Goal: Information Seeking & Learning: Learn about a topic

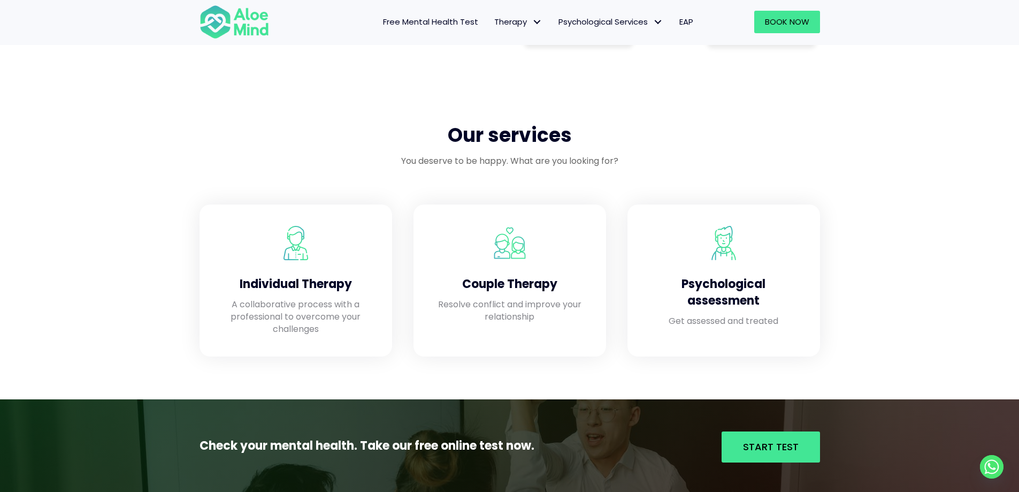
scroll to position [1016, 0]
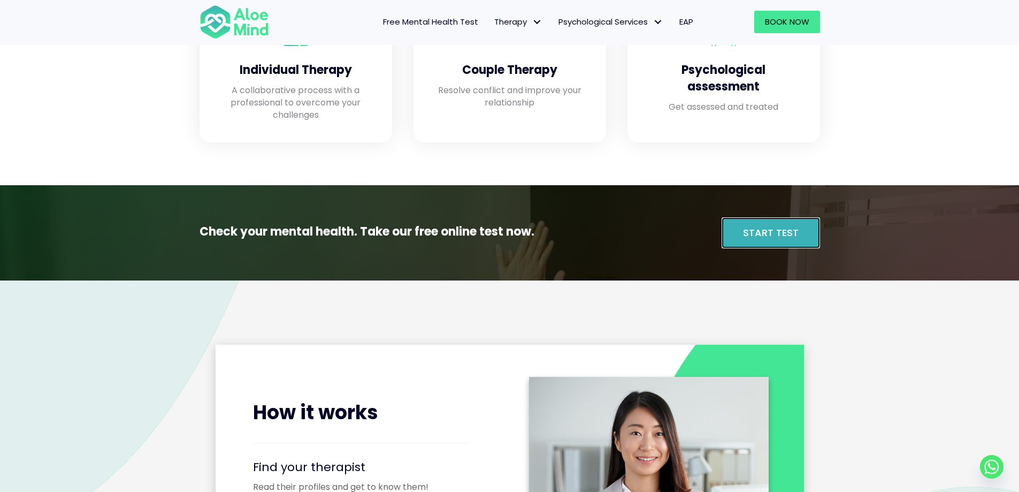
click at [745, 237] on span "Start Test" at bounding box center [771, 232] width 56 height 13
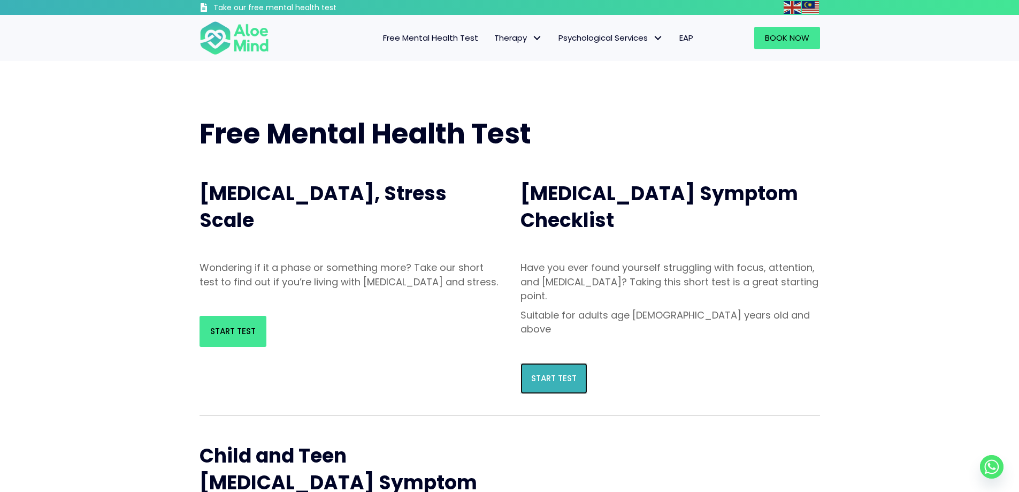
click at [549, 372] on span "Start Test" at bounding box center [553, 377] width 45 height 11
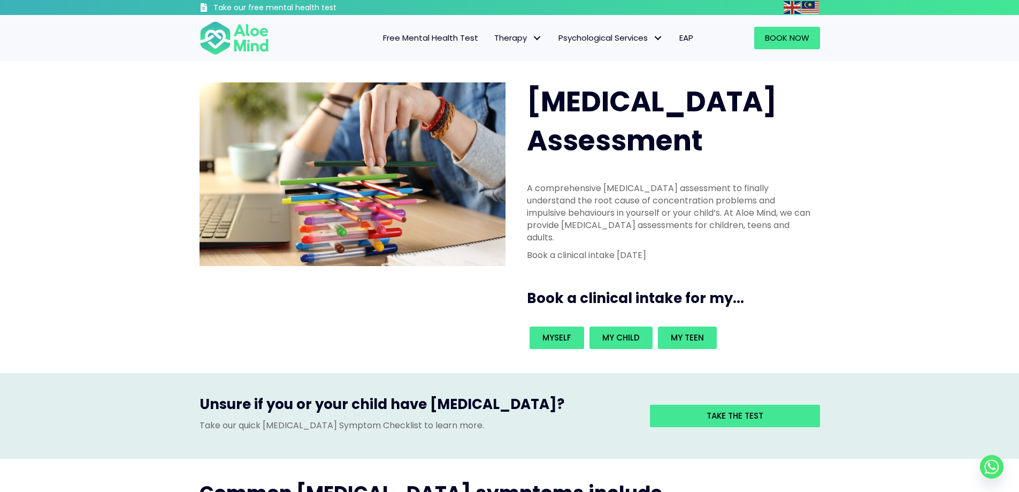
drag, startPoint x: 348, startPoint y: 285, endPoint x: 273, endPoint y: 311, distance: 79.4
click at [273, 311] on div "ADHD Assessment A comprehensive ADHD assessment to finally understand the root …" at bounding box center [509, 217] width 1019 height 312
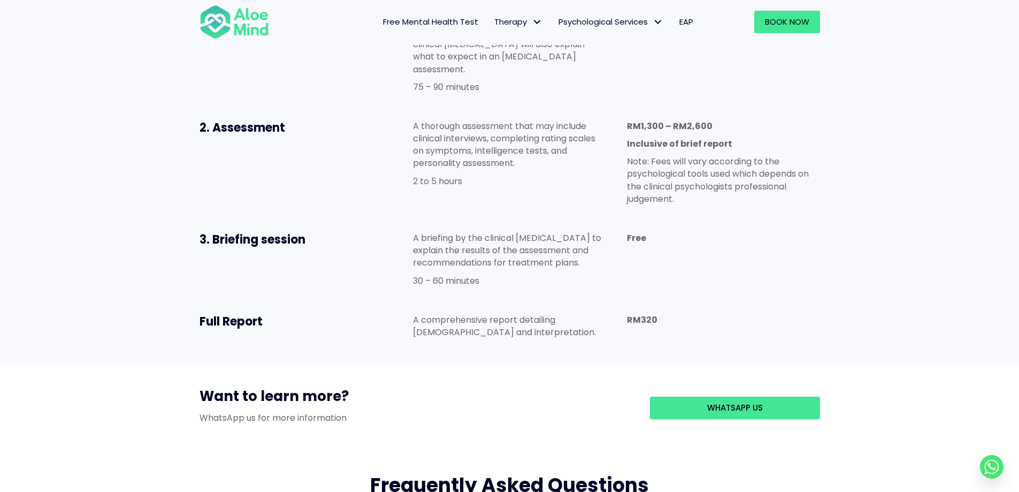
scroll to position [642, 0]
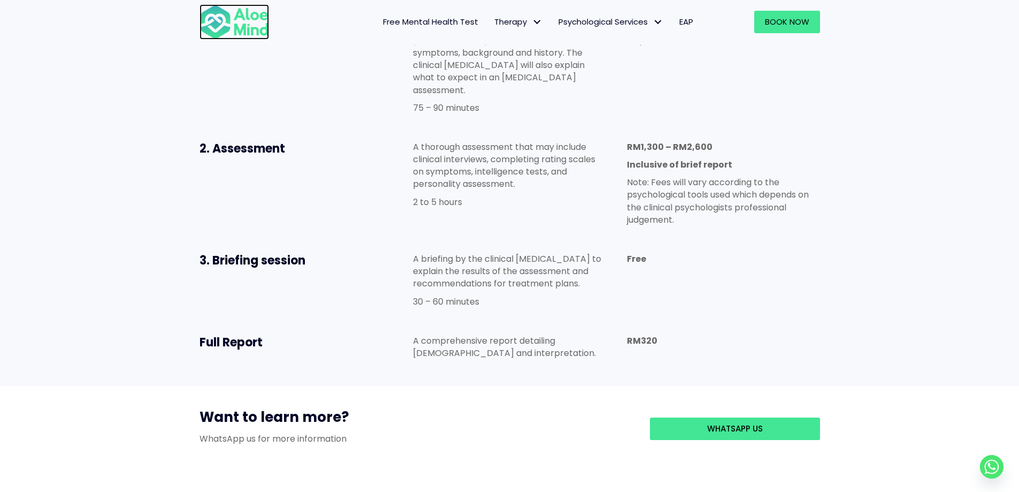
click at [257, 29] on img at bounding box center [235, 21] width 70 height 35
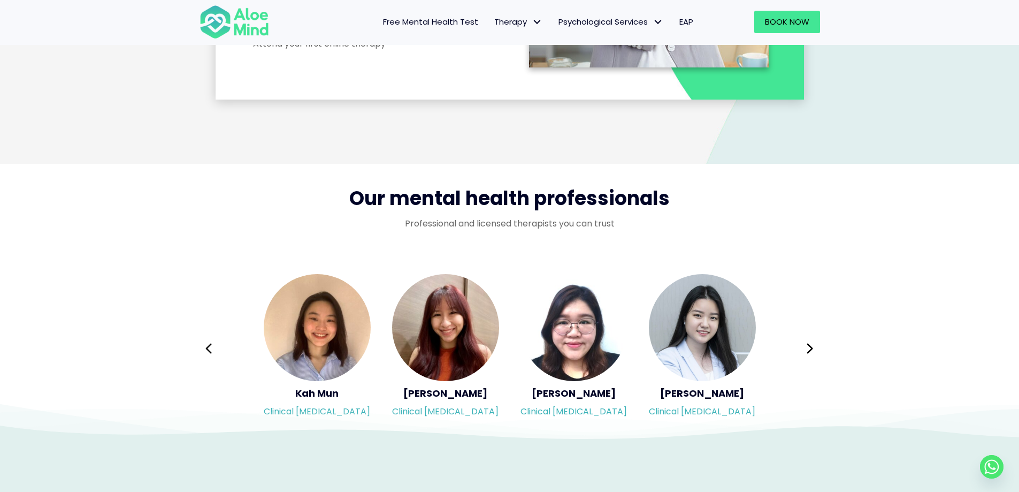
scroll to position [1551, 0]
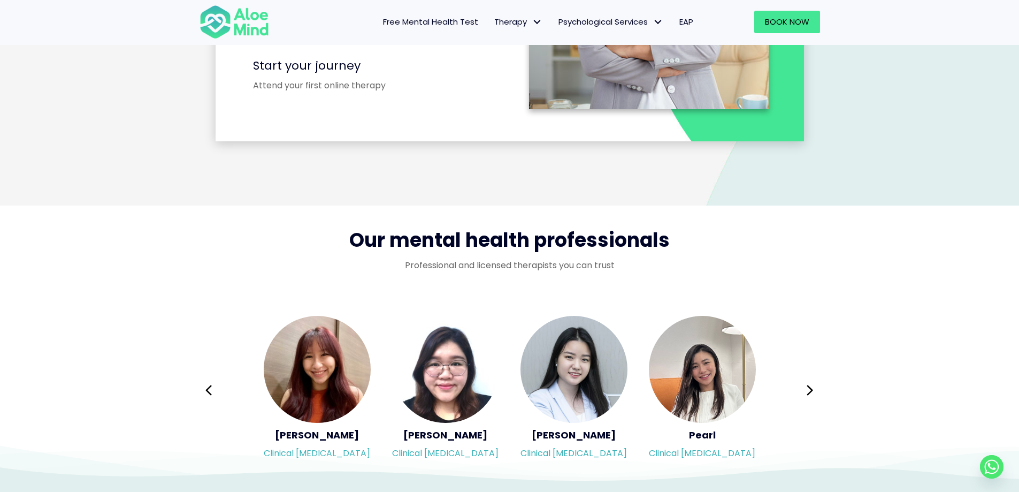
click at [445, 18] on span "Free Mental Health Test" at bounding box center [430, 21] width 95 height 11
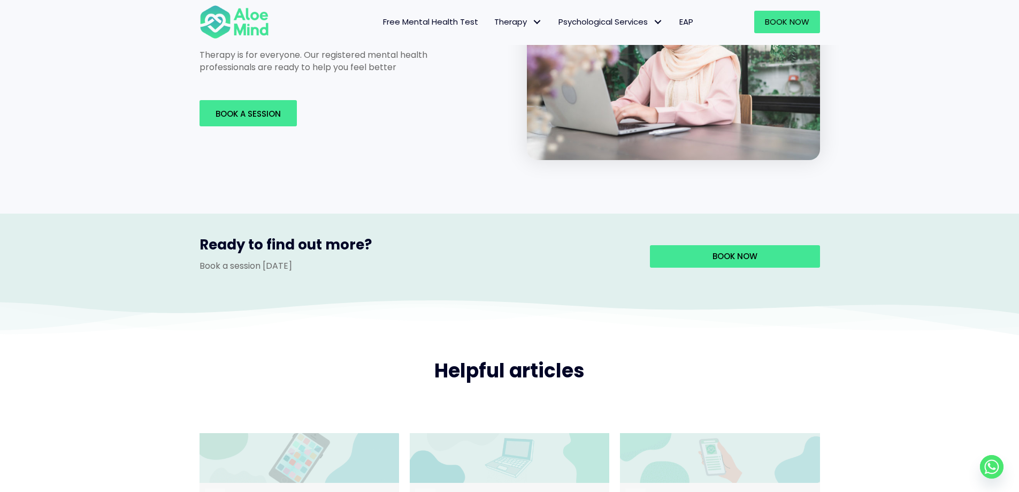
scroll to position [1658, 0]
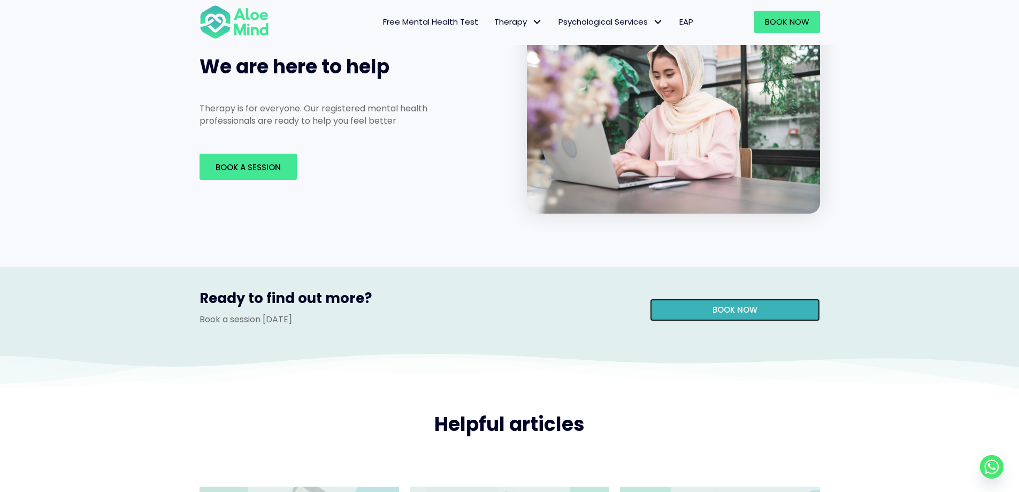
click at [761, 299] on link "Book now" at bounding box center [735, 310] width 170 height 22
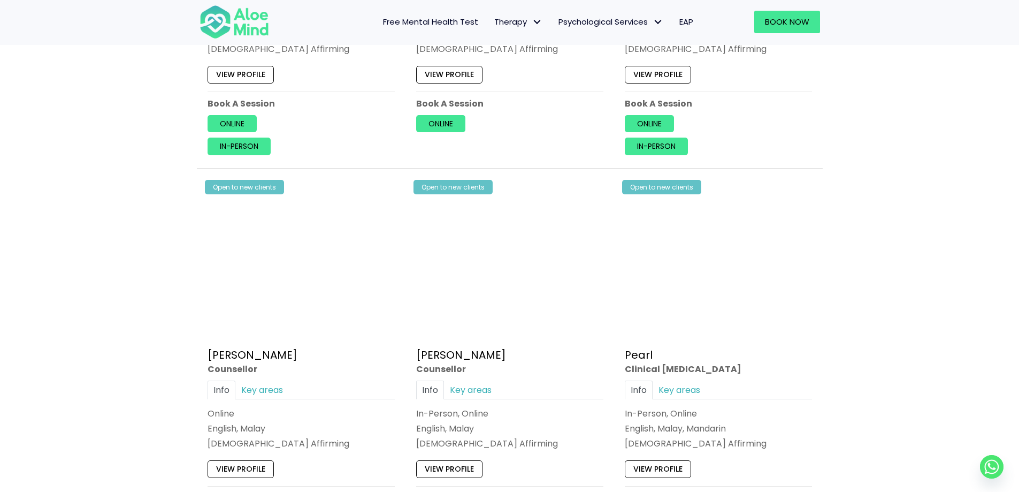
scroll to position [2086, 0]
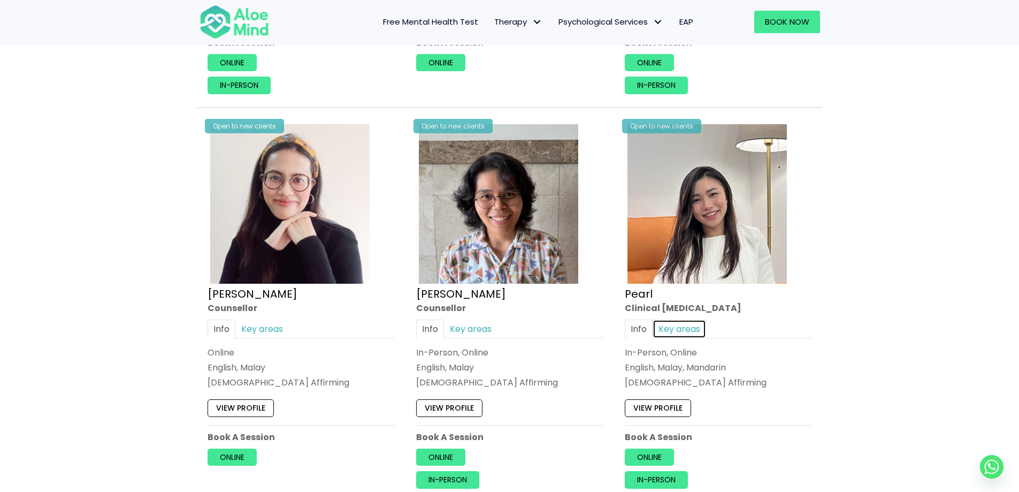
click at [672, 326] on link "Key areas" at bounding box center [679, 328] width 53 height 19
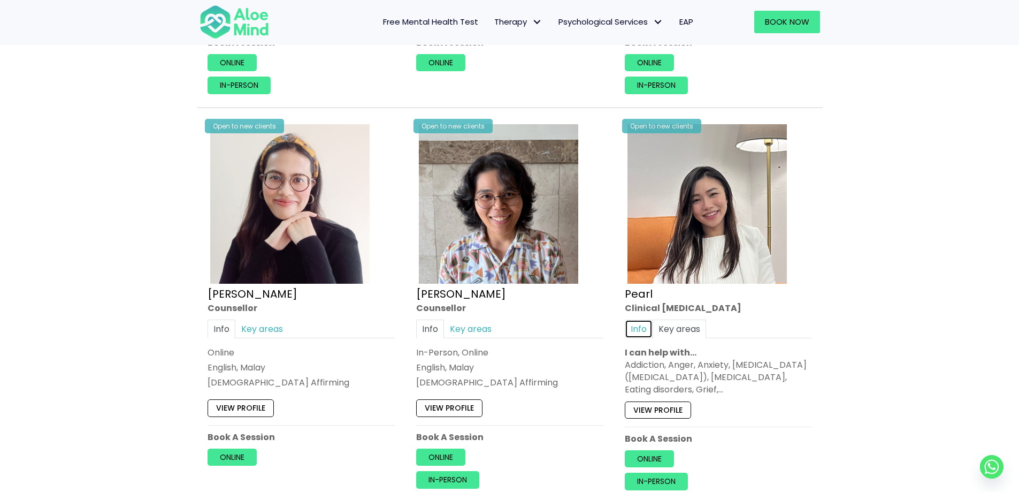
click at [643, 328] on link "Info" at bounding box center [639, 328] width 28 height 19
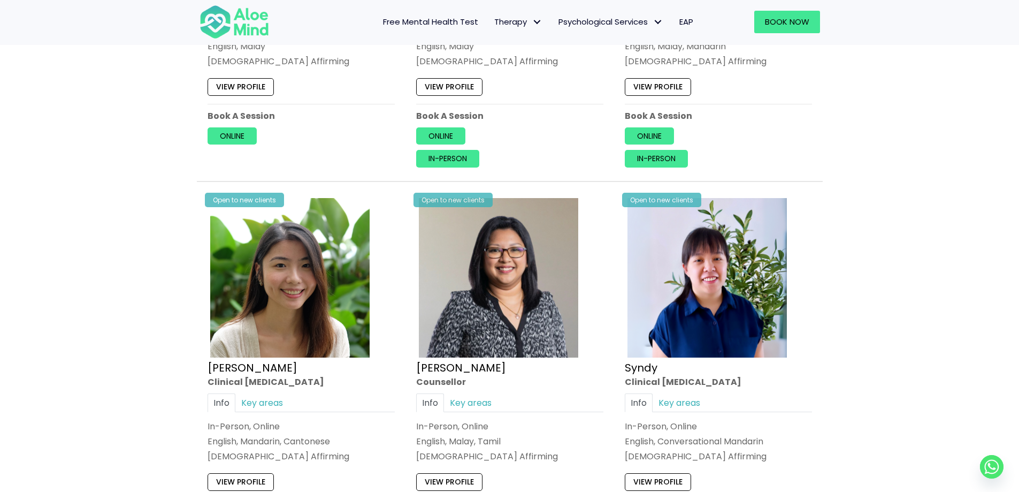
scroll to position [2514, 0]
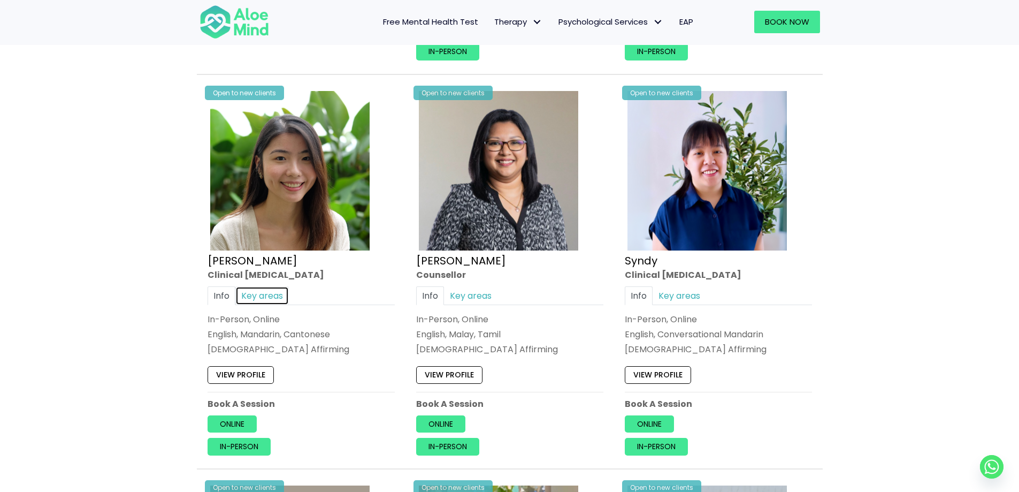
click at [247, 302] on link "Key areas" at bounding box center [261, 295] width 53 height 19
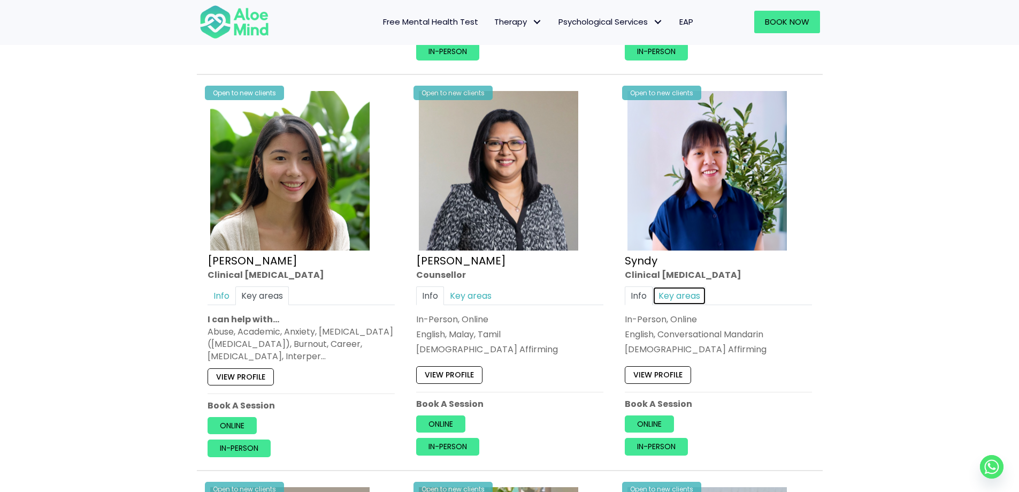
click at [685, 299] on link "Key areas" at bounding box center [679, 295] width 53 height 19
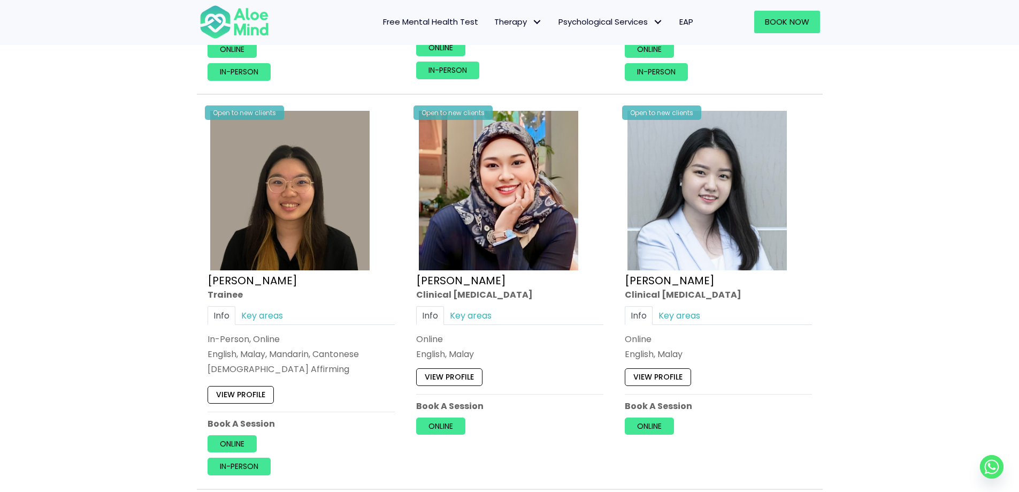
scroll to position [2942, 0]
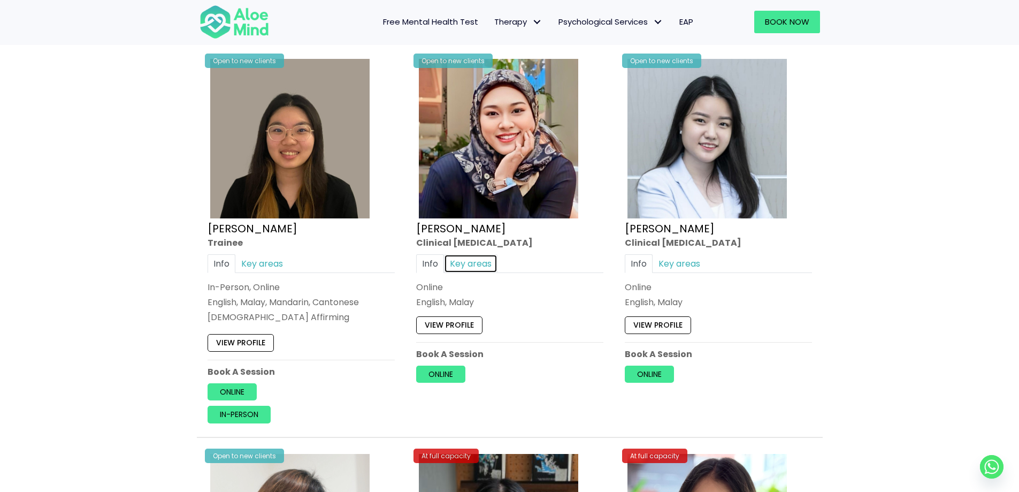
click at [467, 261] on link "Key areas" at bounding box center [470, 263] width 53 height 19
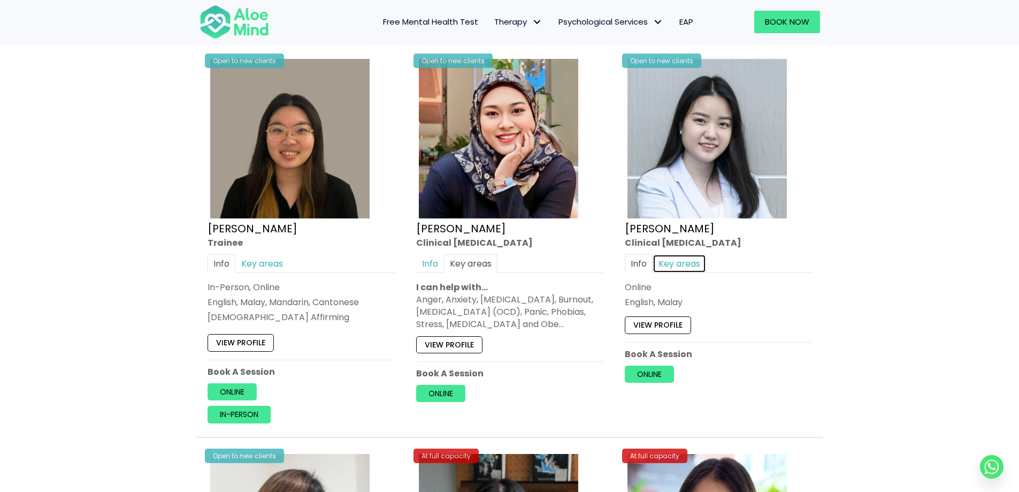
click at [677, 268] on link "Key areas" at bounding box center [679, 263] width 53 height 19
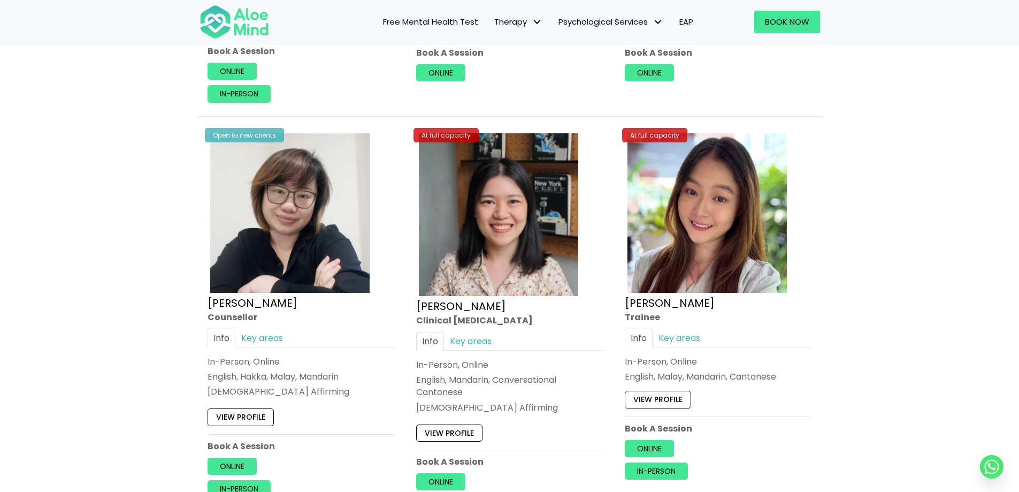
scroll to position [3263, 0]
click at [695, 337] on link "Key areas" at bounding box center [679, 337] width 53 height 19
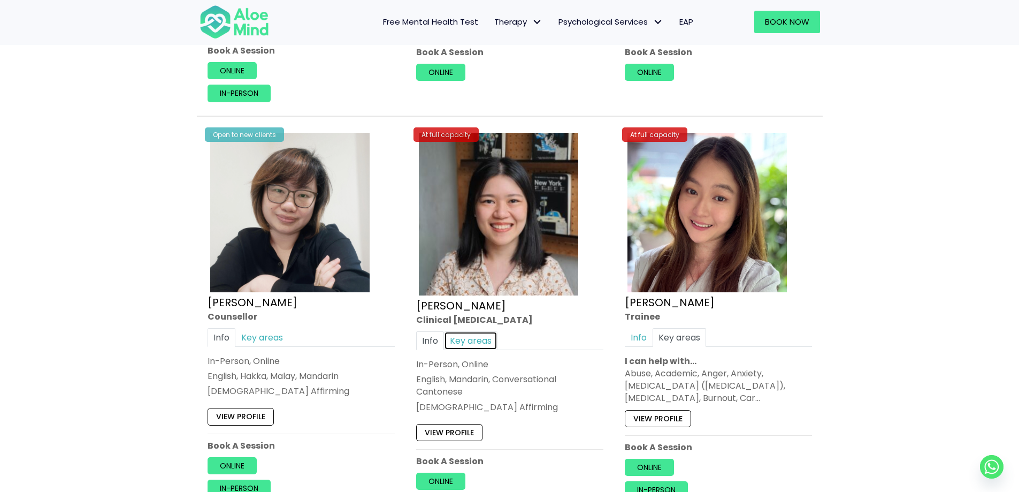
click at [477, 342] on link "Key areas" at bounding box center [470, 340] width 53 height 19
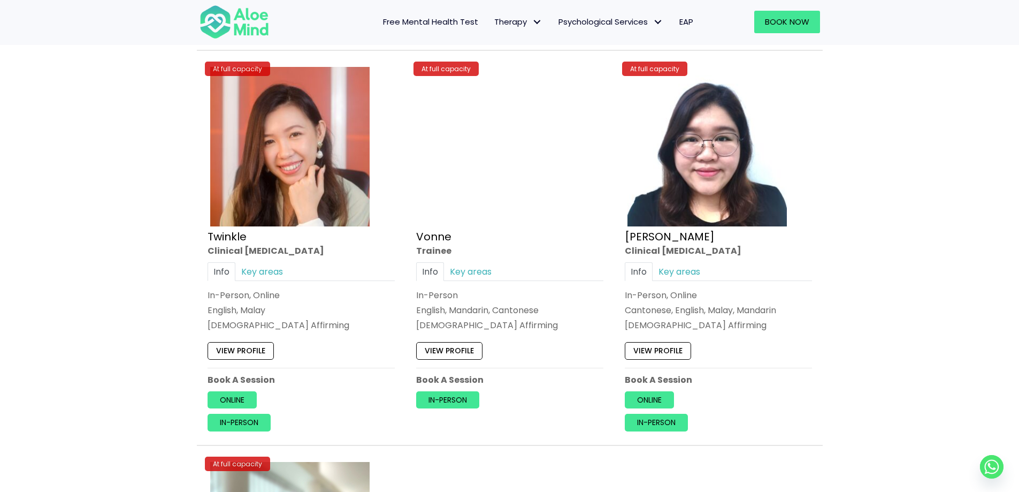
scroll to position [4119, 0]
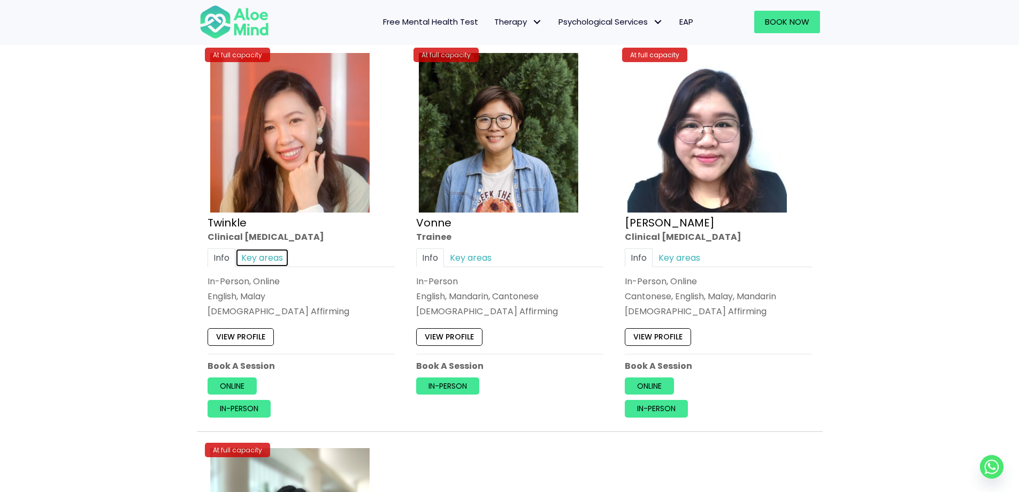
click at [257, 262] on link "Key areas" at bounding box center [261, 257] width 53 height 19
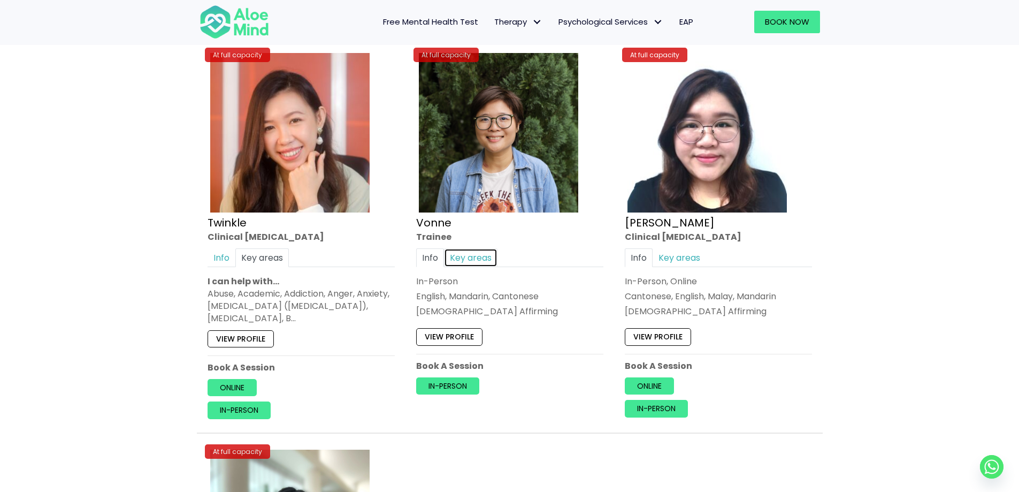
click at [473, 257] on link "Key areas" at bounding box center [470, 257] width 53 height 19
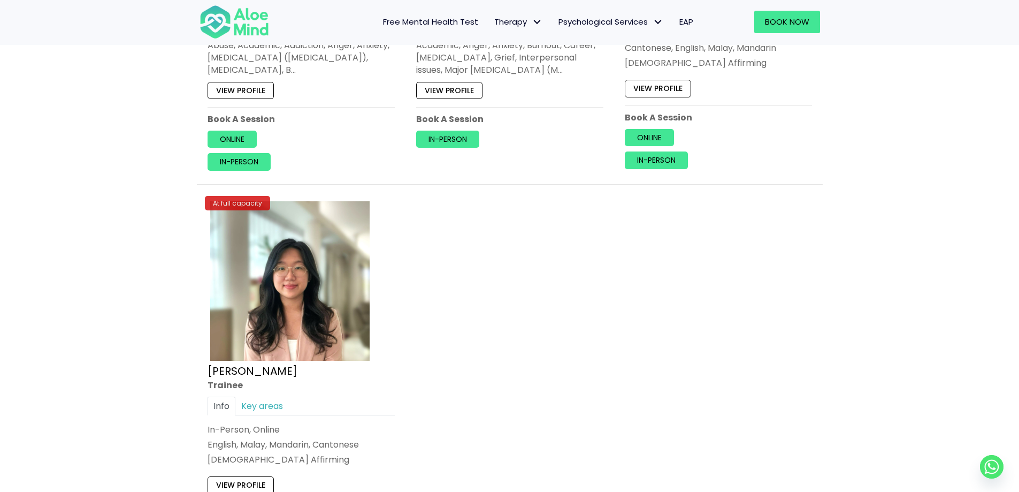
scroll to position [4387, 0]
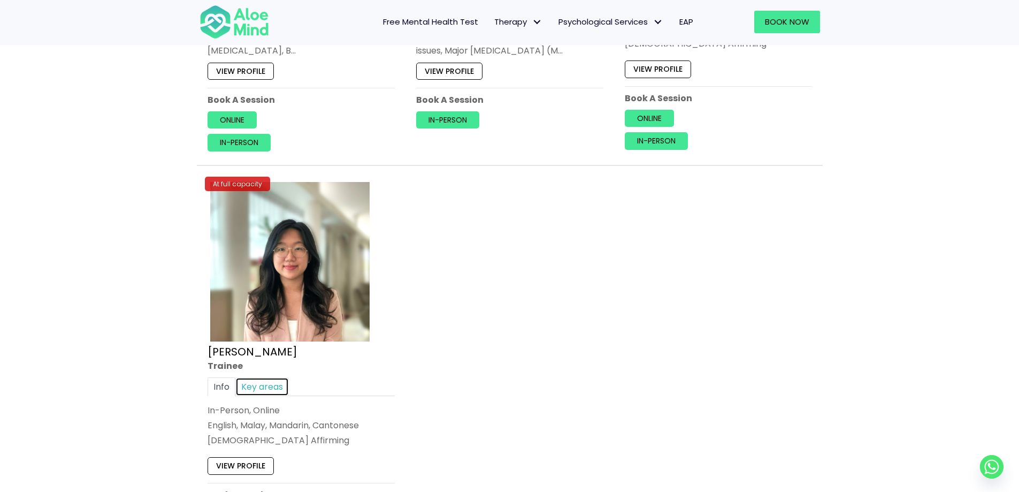
click at [267, 377] on link "Key areas" at bounding box center [261, 386] width 53 height 19
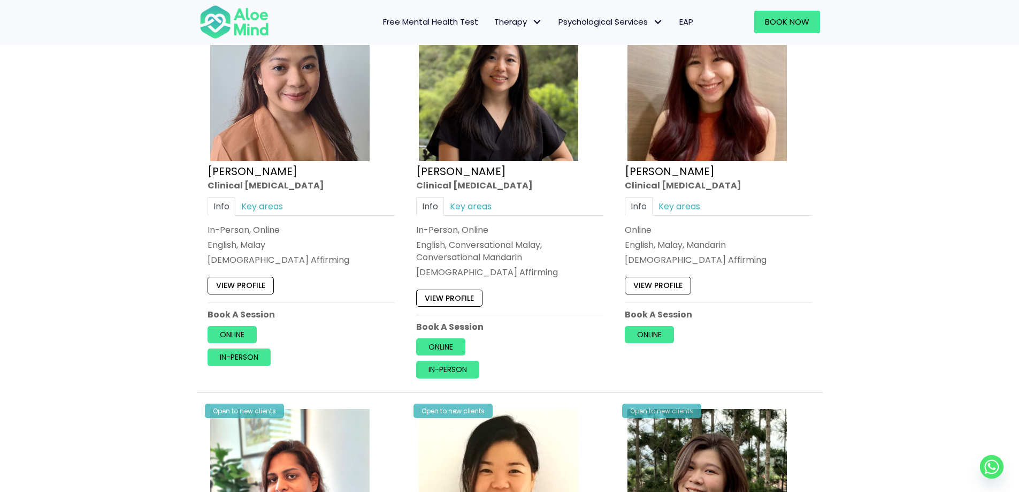
scroll to position [1391, 0]
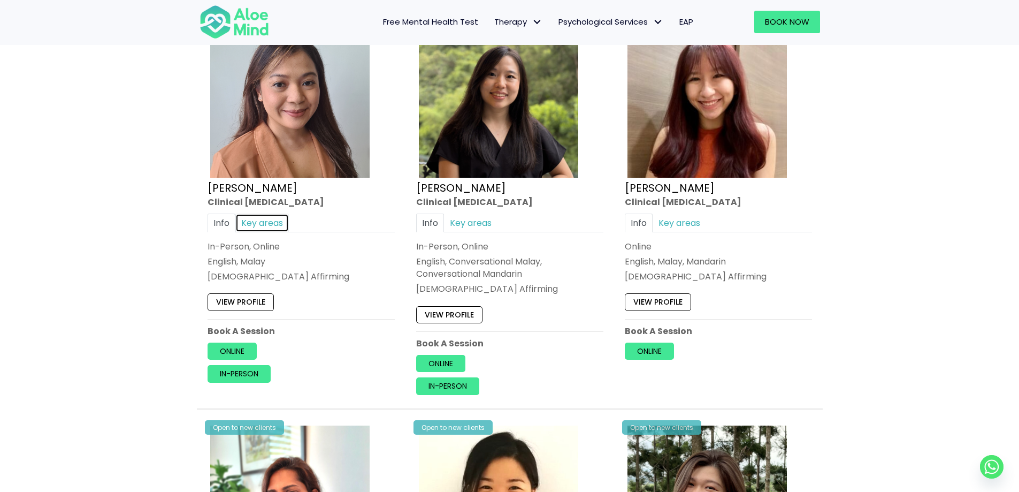
click at [273, 227] on link "Key areas" at bounding box center [261, 222] width 53 height 19
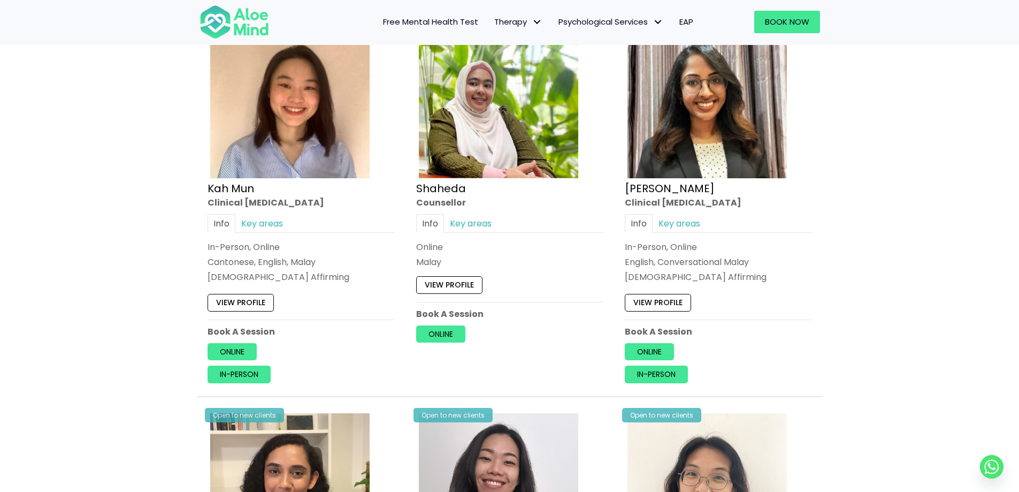
scroll to position [588, 0]
click at [265, 228] on link "Key areas" at bounding box center [261, 224] width 53 height 19
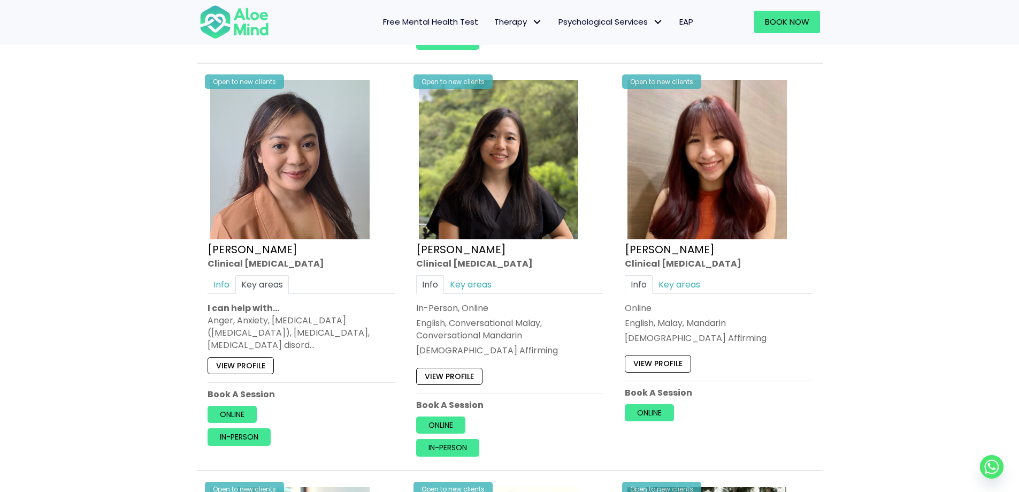
scroll to position [1337, 0]
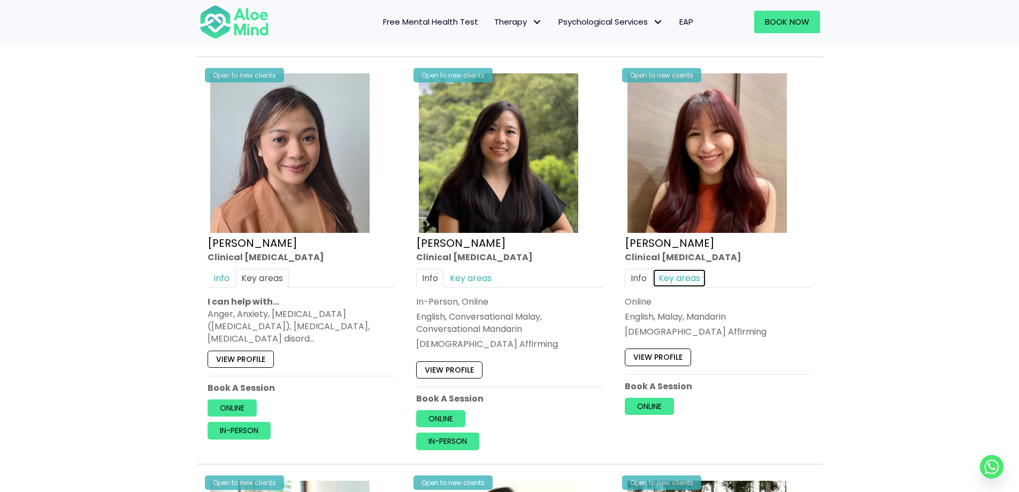
click at [676, 272] on link "Key areas" at bounding box center [679, 278] width 53 height 19
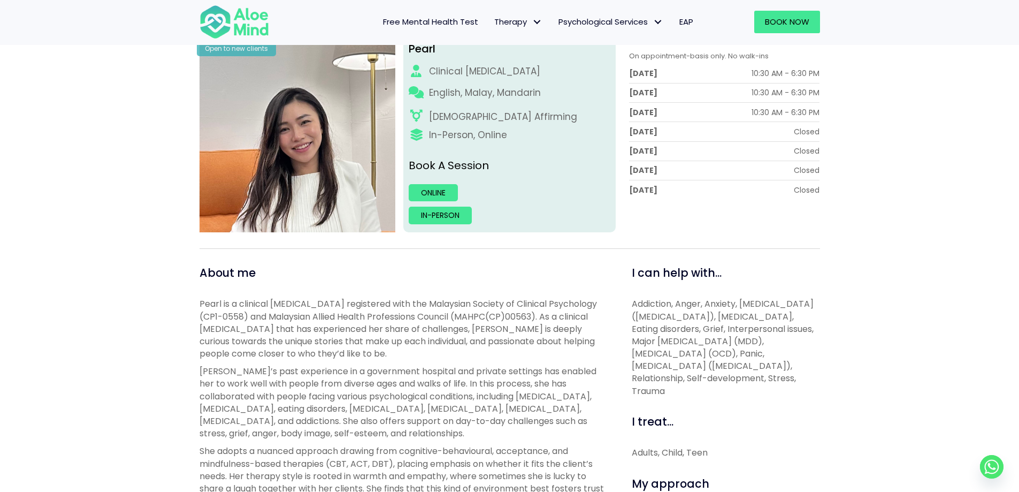
scroll to position [321, 0]
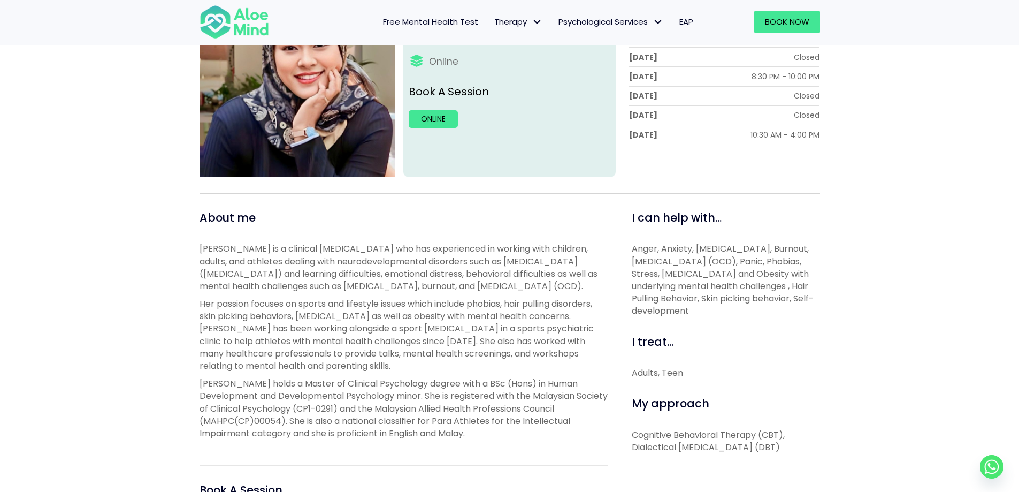
scroll to position [160, 0]
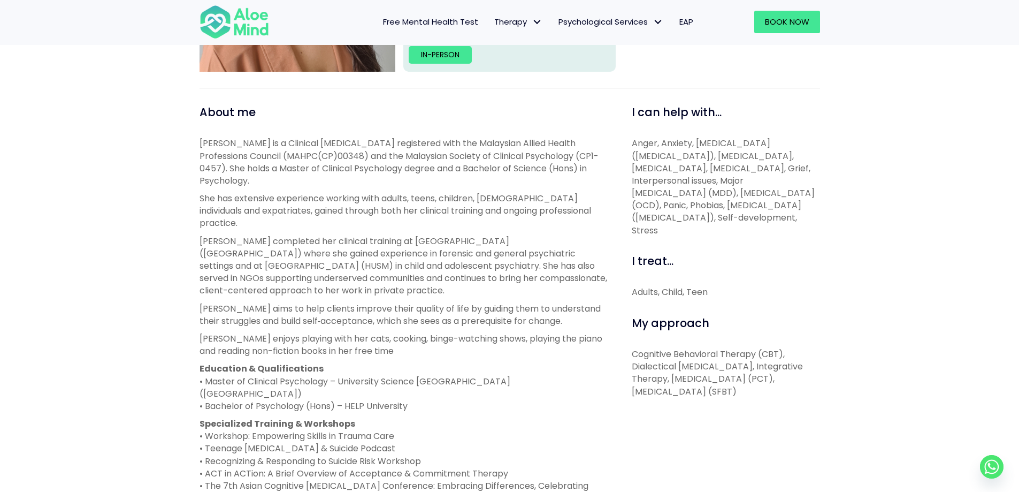
scroll to position [374, 0]
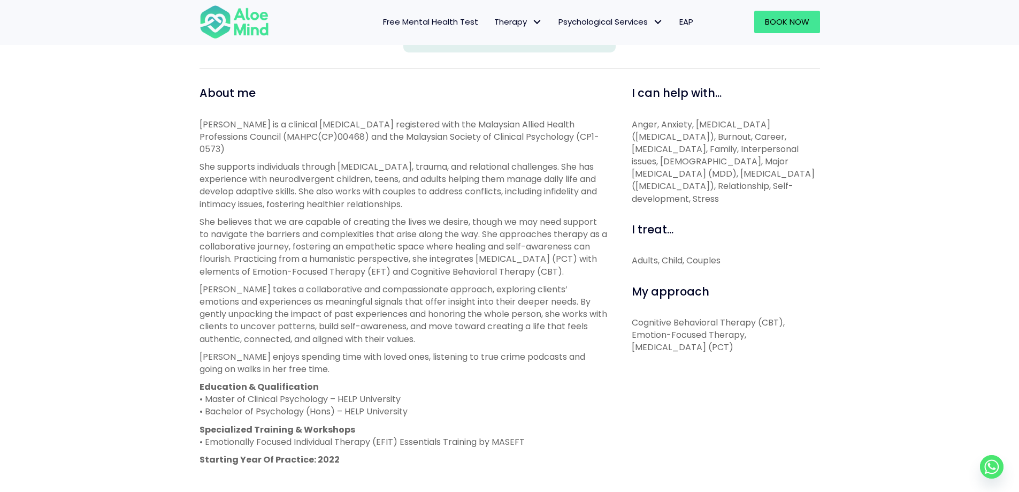
scroll to position [374, 0]
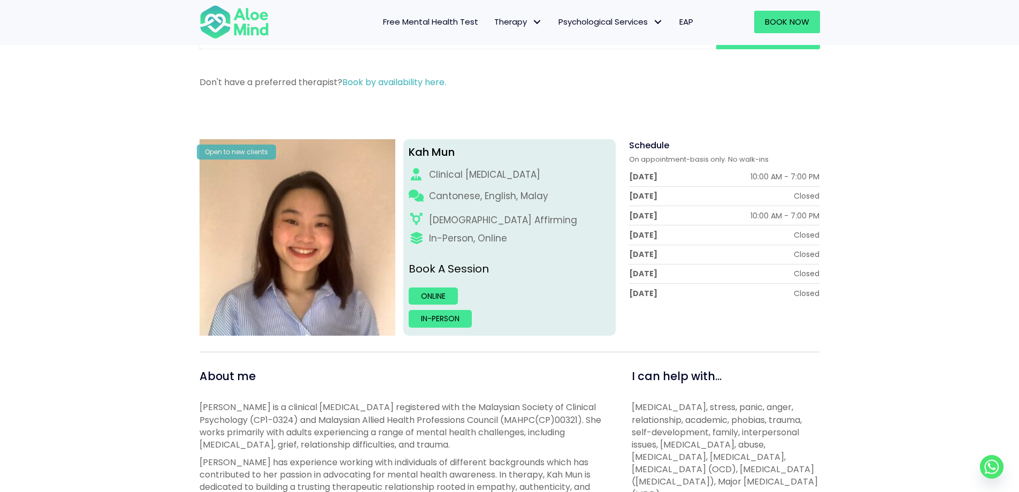
scroll to position [53, 0]
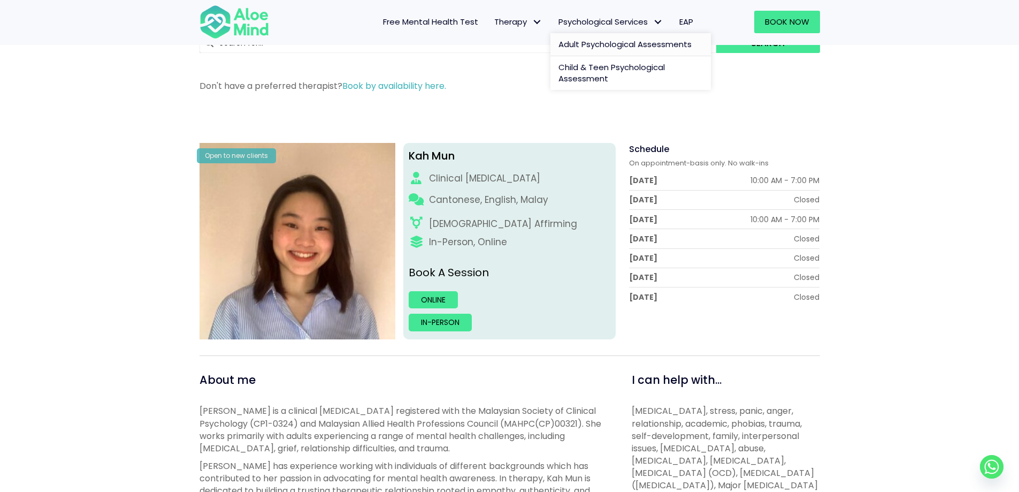
click at [614, 42] on span "Adult Psychological Assessments" at bounding box center [625, 44] width 133 height 11
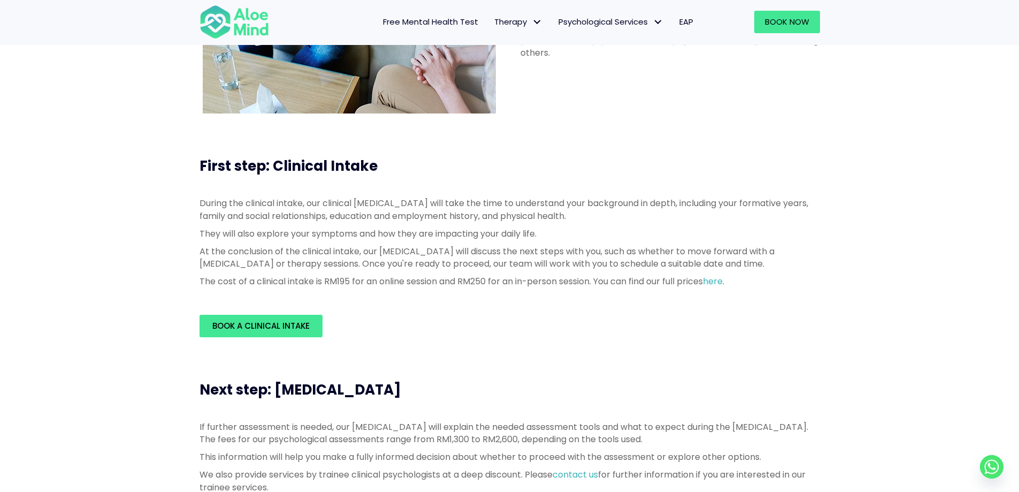
scroll to position [160, 0]
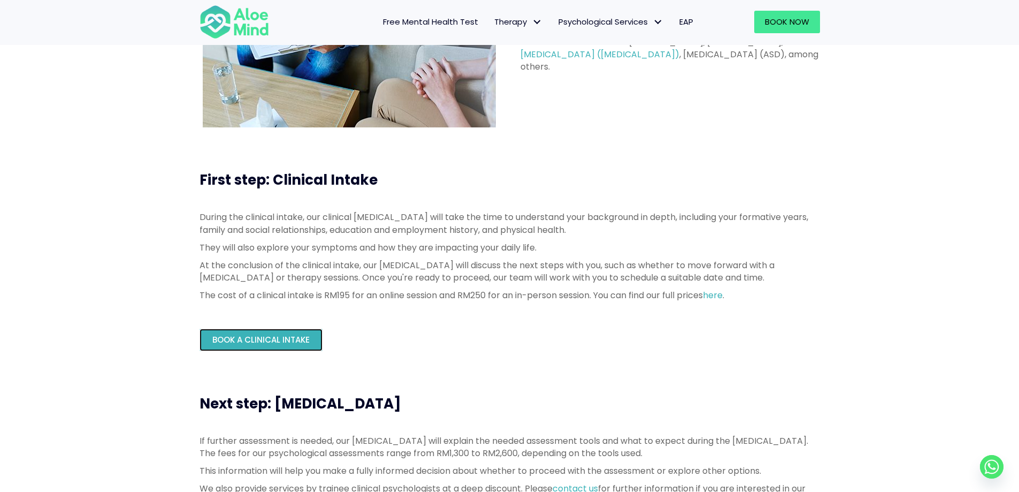
click at [303, 334] on span "Book a Clinical Intake" at bounding box center [260, 339] width 97 height 11
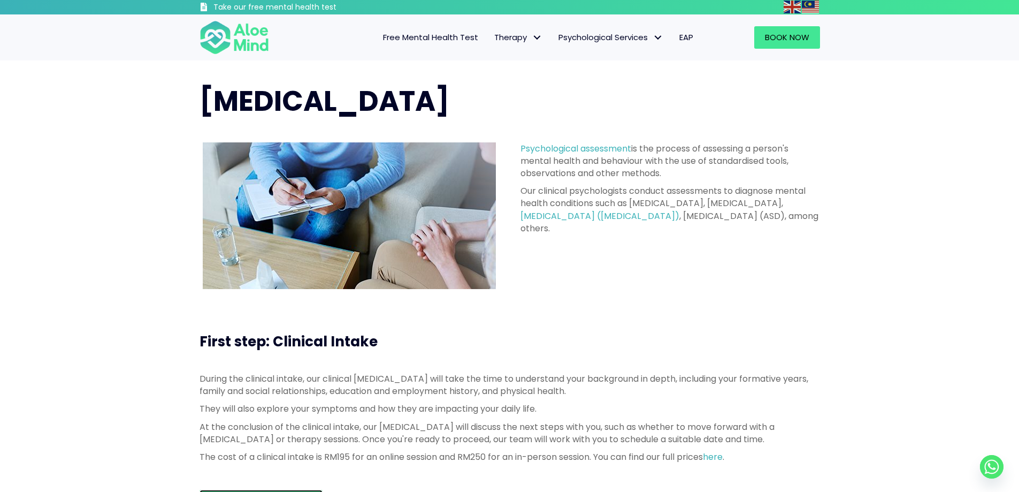
scroll to position [0, 0]
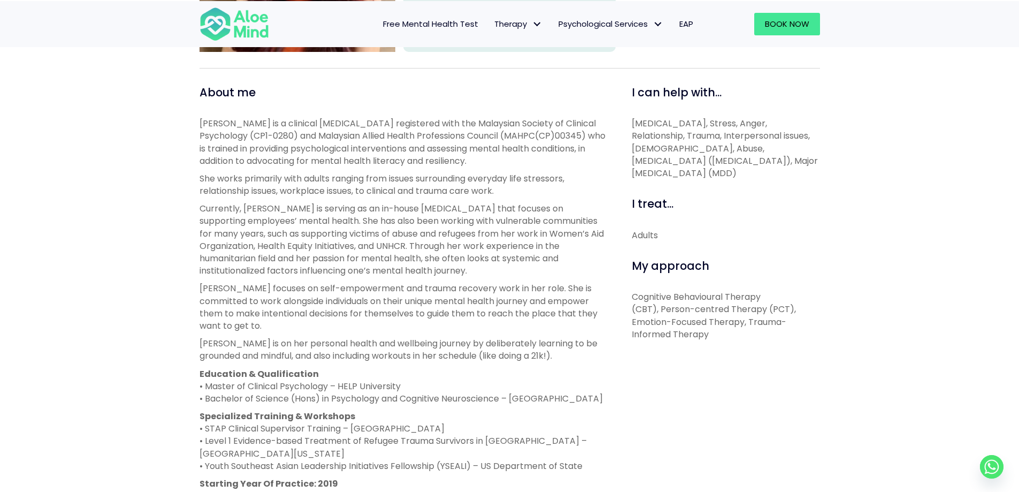
scroll to position [321, 0]
